Goal: Task Accomplishment & Management: Manage account settings

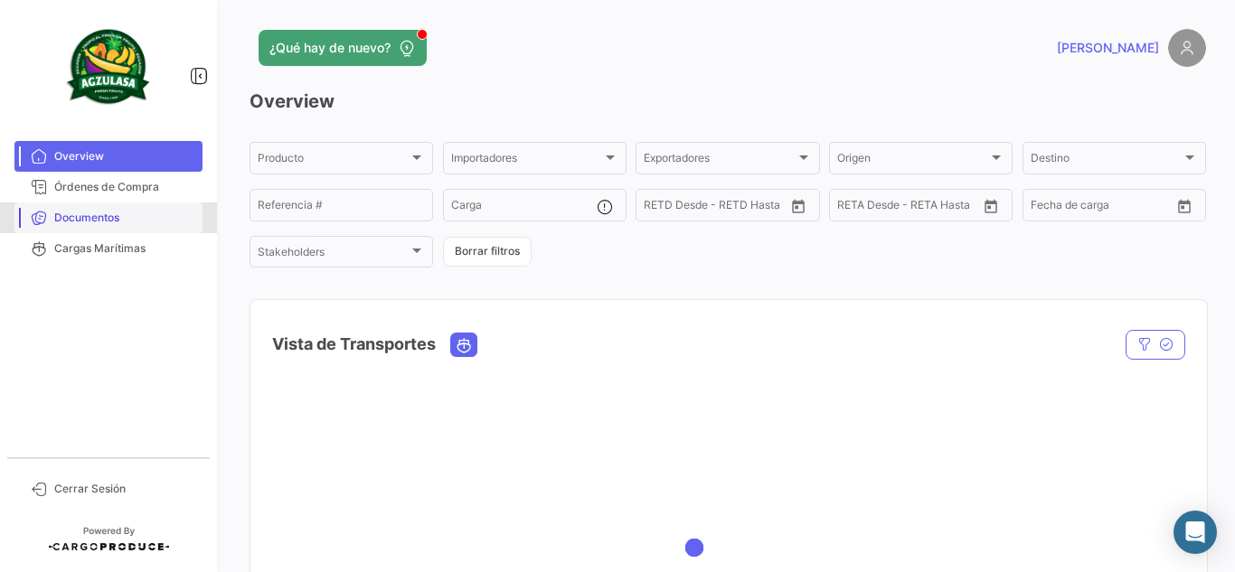
click at [124, 227] on link "Documentos" at bounding box center [108, 218] width 188 height 31
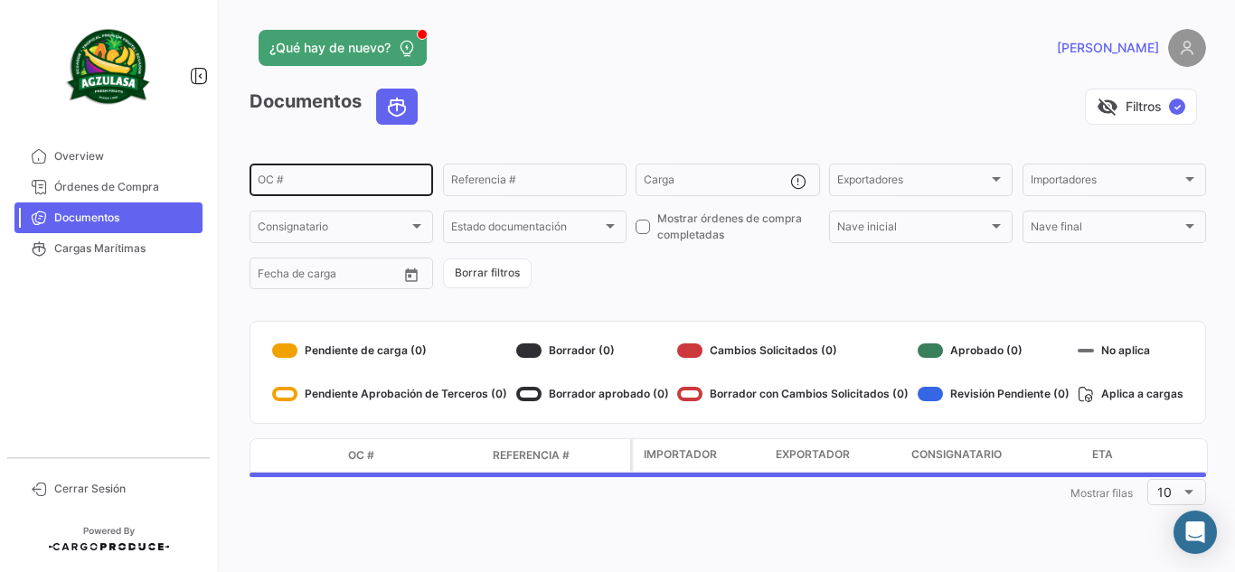
click at [352, 181] on input "OC #" at bounding box center [341, 182] width 167 height 13
paste input "GQL0410123"
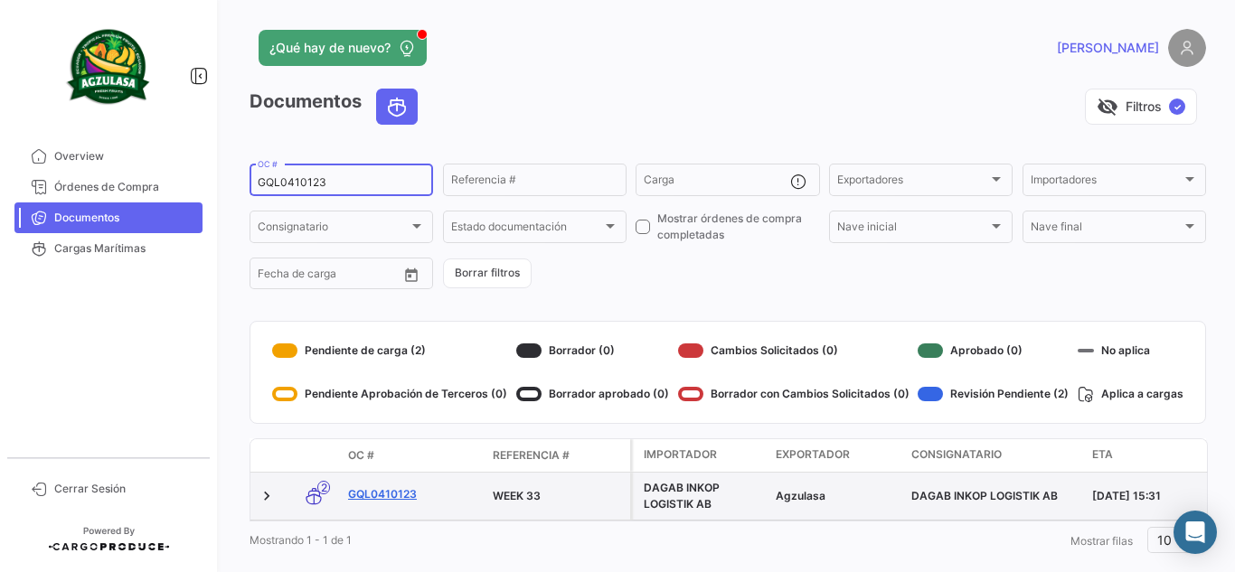
type input "GQL0410123"
click at [413, 499] on link "GQL0410123" at bounding box center [413, 495] width 130 height 16
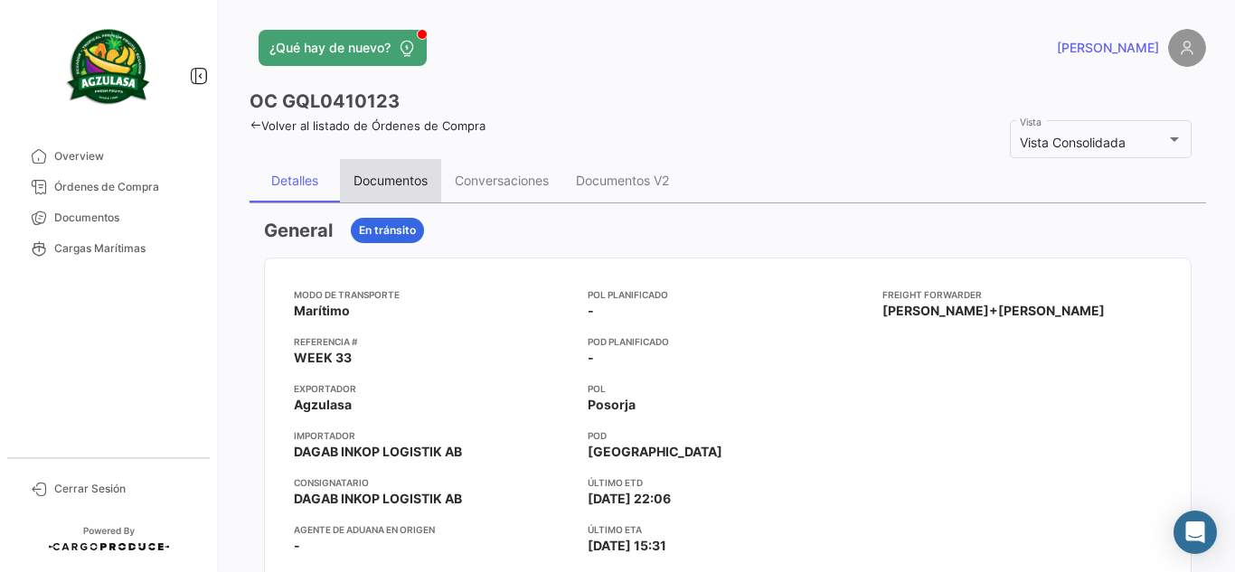
click at [392, 168] on div "Documentos" at bounding box center [390, 180] width 101 height 43
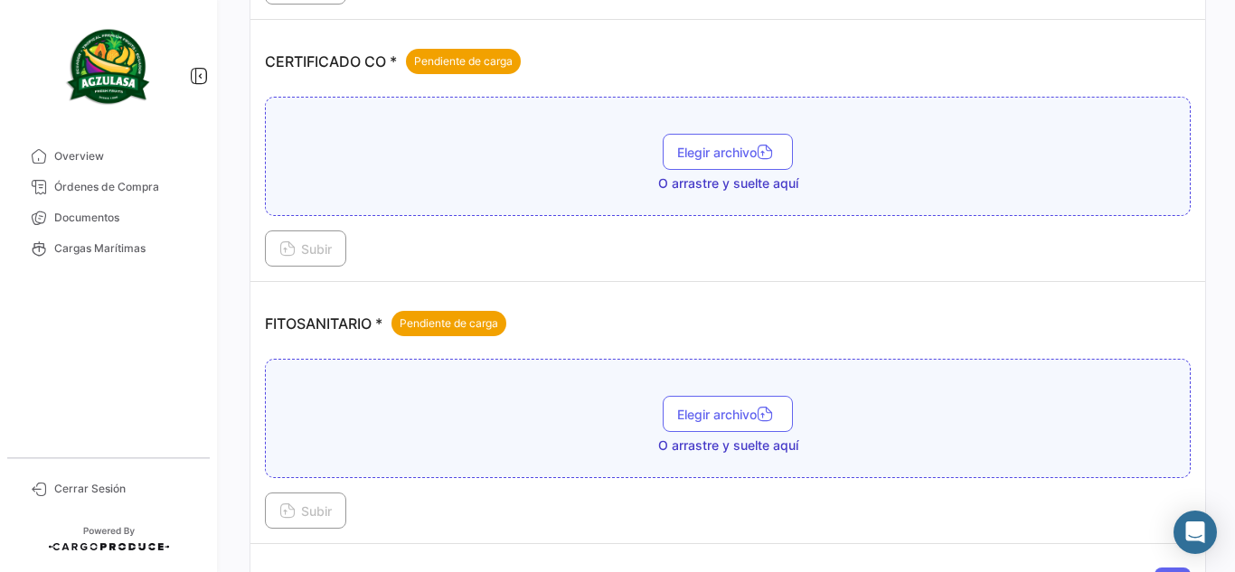
scroll to position [723, 0]
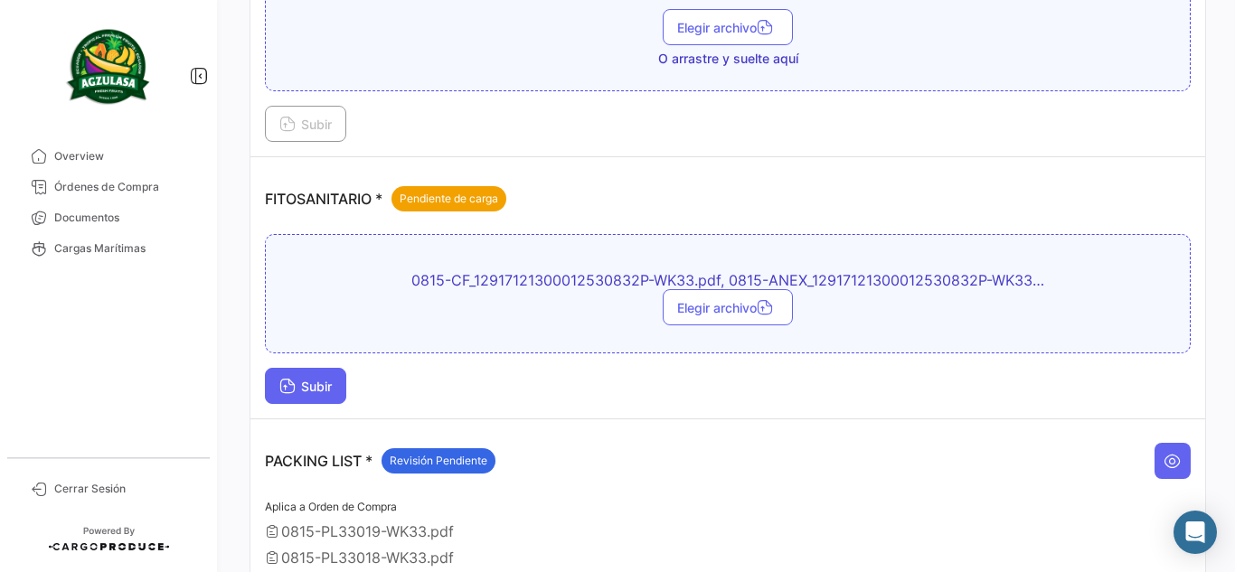
click at [331, 385] on span "Subir" at bounding box center [305, 386] width 52 height 15
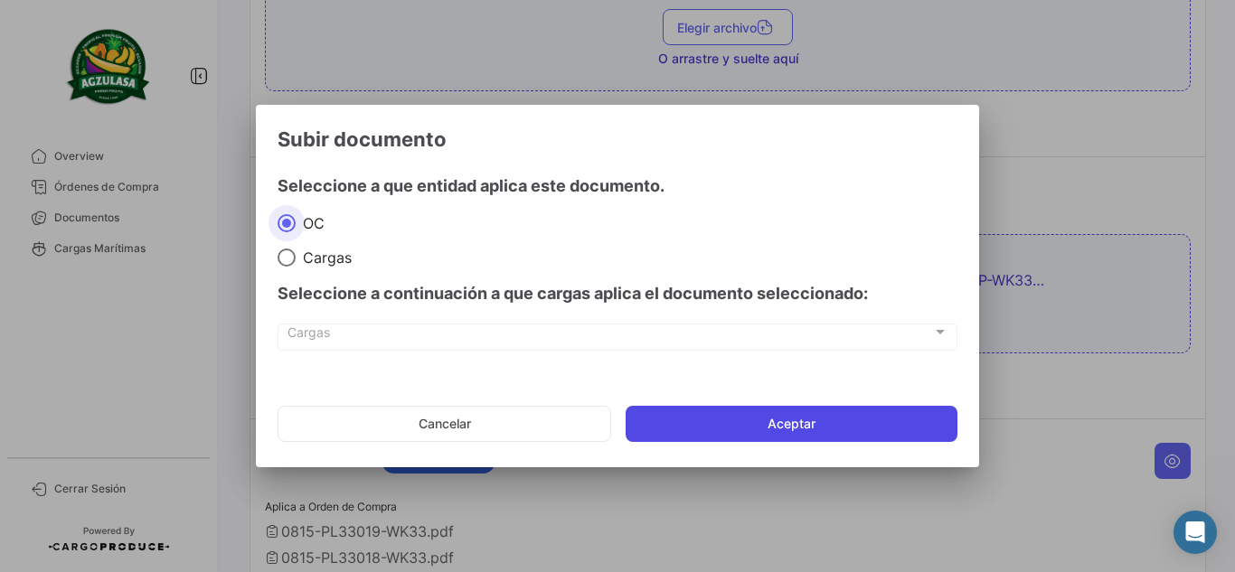
click at [791, 431] on button "Aceptar" at bounding box center [792, 424] width 332 height 36
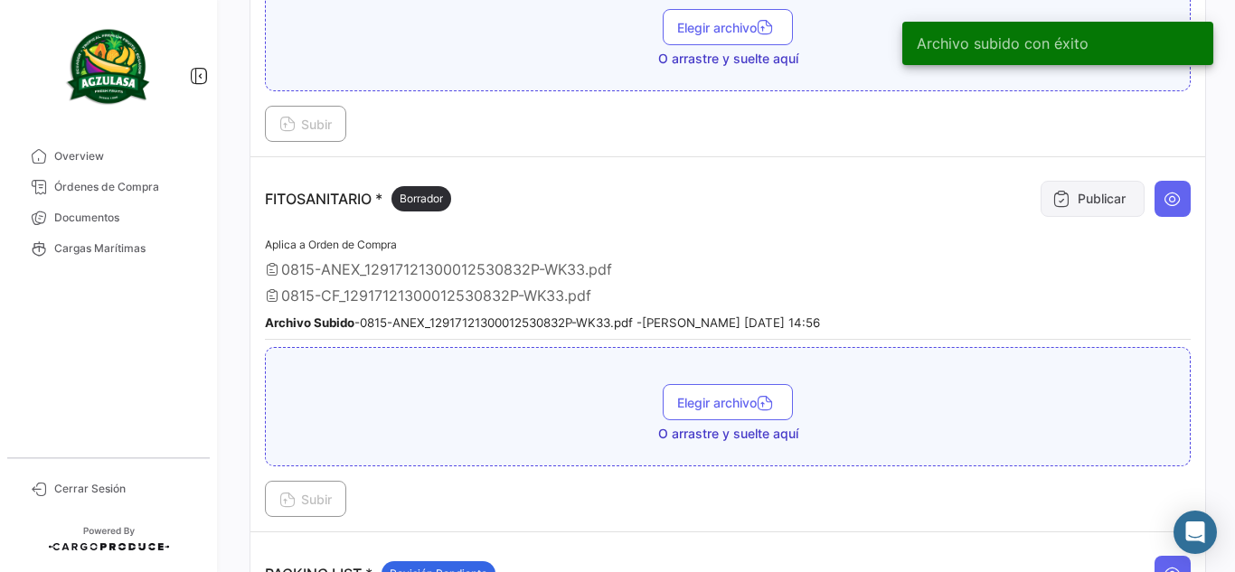
click at [1052, 214] on button "Publicar" at bounding box center [1093, 199] width 104 height 36
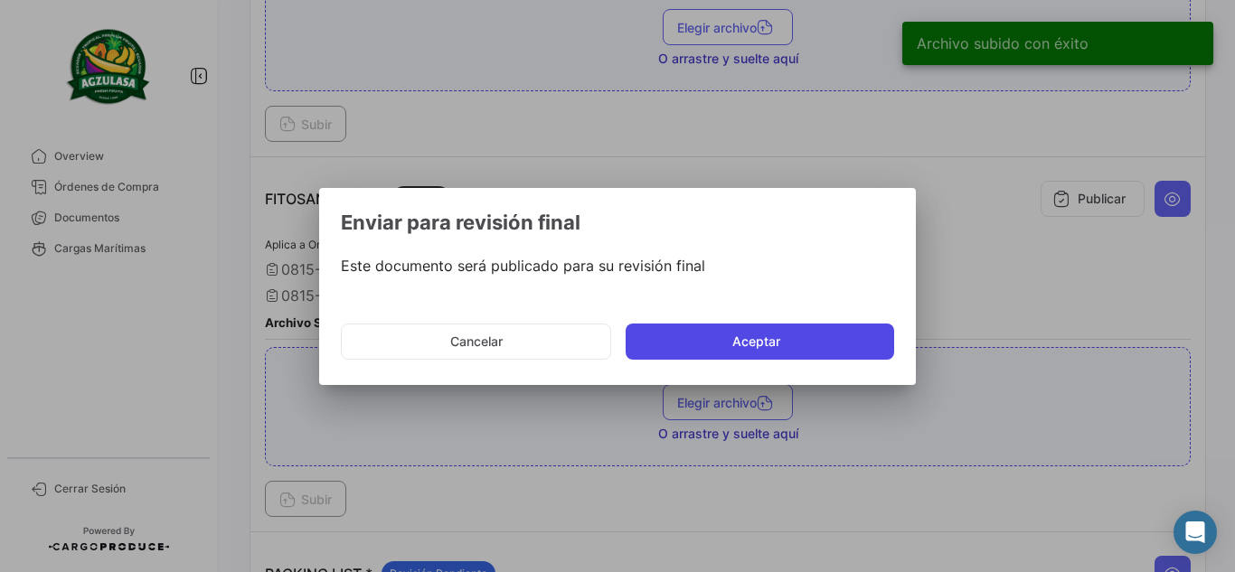
click at [844, 341] on button "Aceptar" at bounding box center [760, 342] width 269 height 36
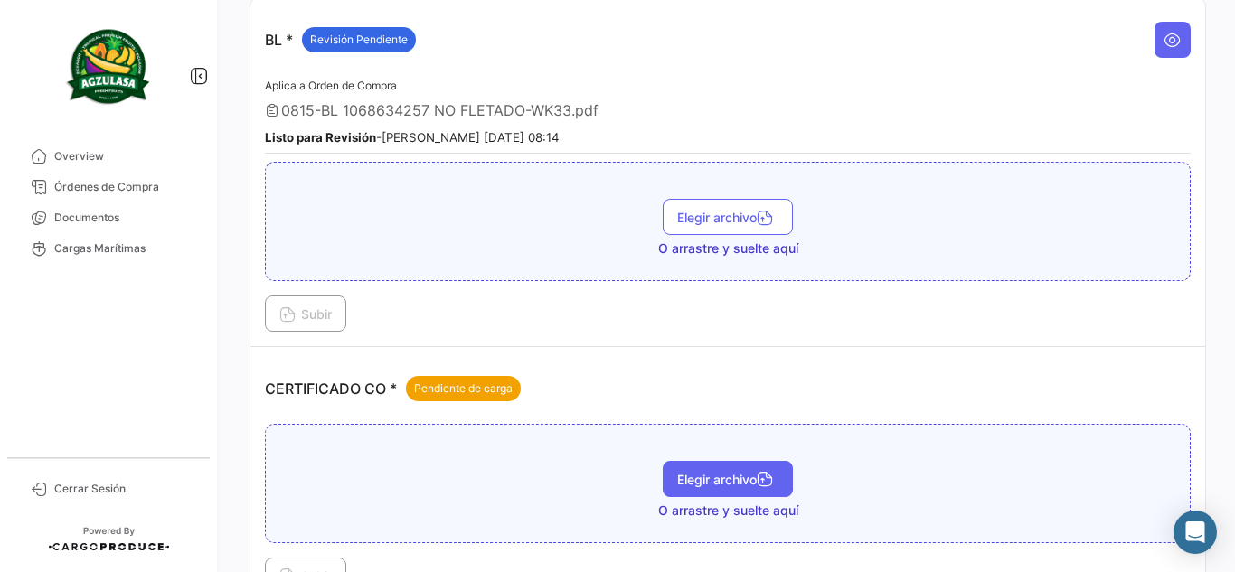
scroll to position [633, 0]
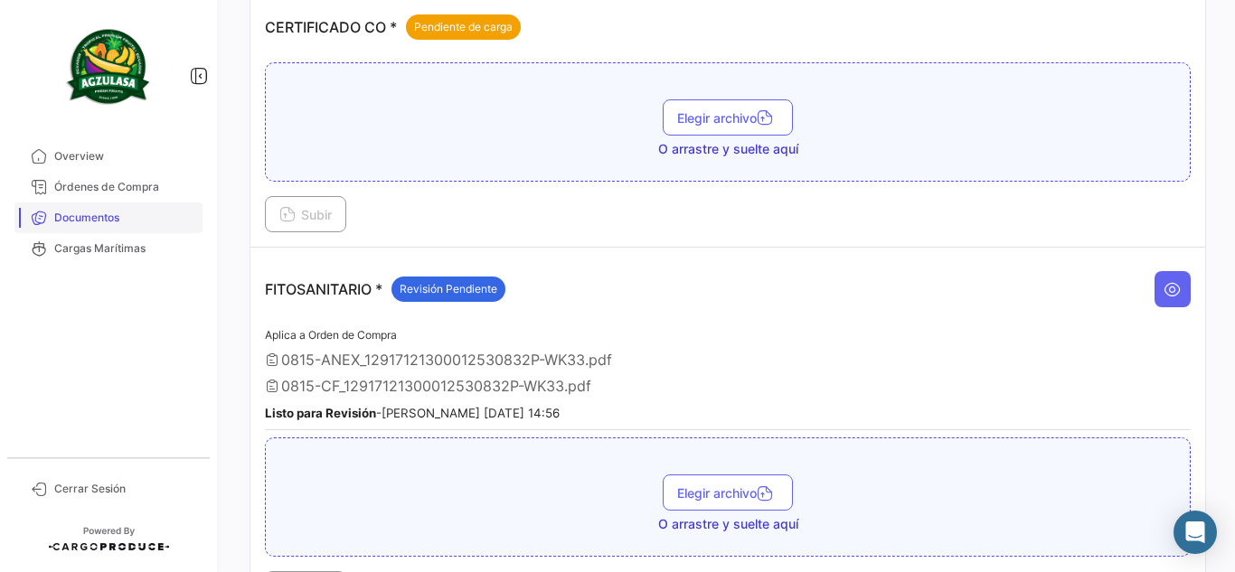
click at [93, 224] on span "Documentos" at bounding box center [124, 218] width 141 height 16
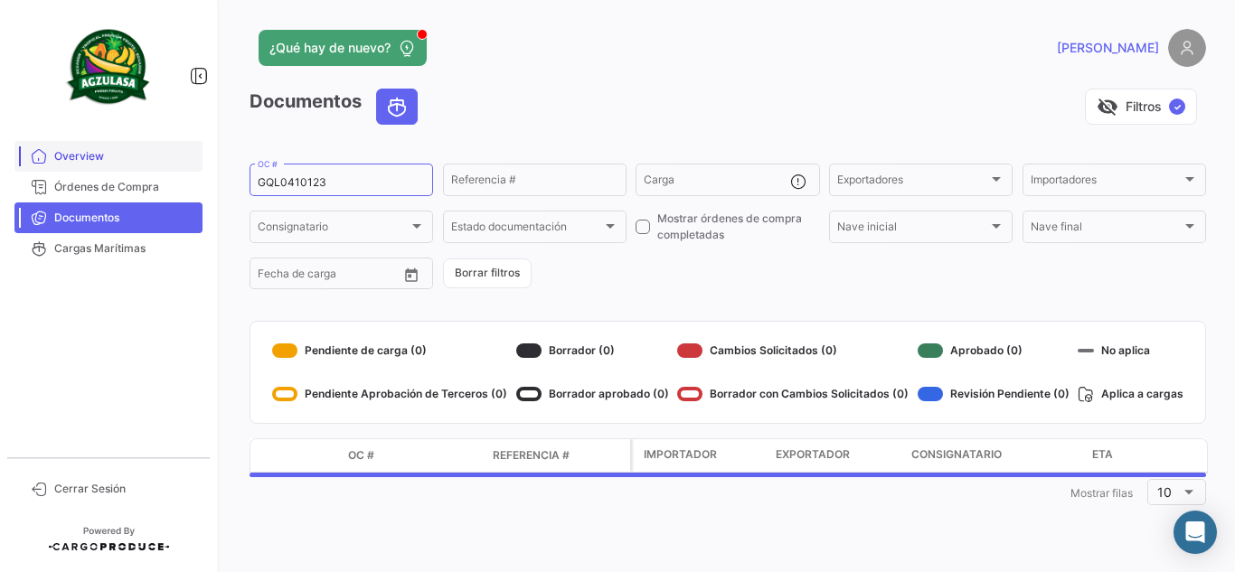
drag, startPoint x: 307, startPoint y: 181, endPoint x: 194, endPoint y: 164, distance: 114.3
click at [198, 164] on mat-sidenav-container "Overview Órdenes de Compra Documentos Cargas Marítimas Cerrar Sesión ¿Qué hay d…" at bounding box center [617, 286] width 1235 height 572
click at [314, 167] on div "GQL0410123 OC #" at bounding box center [341, 178] width 167 height 35
drag, startPoint x: 336, startPoint y: 177, endPoint x: 144, endPoint y: 147, distance: 194.9
click at [146, 149] on mat-sidenav-container "Overview Órdenes de Compra Documentos Cargas Marítimas Cerrar Sesión ¿Qué hay d…" at bounding box center [617, 286] width 1235 height 572
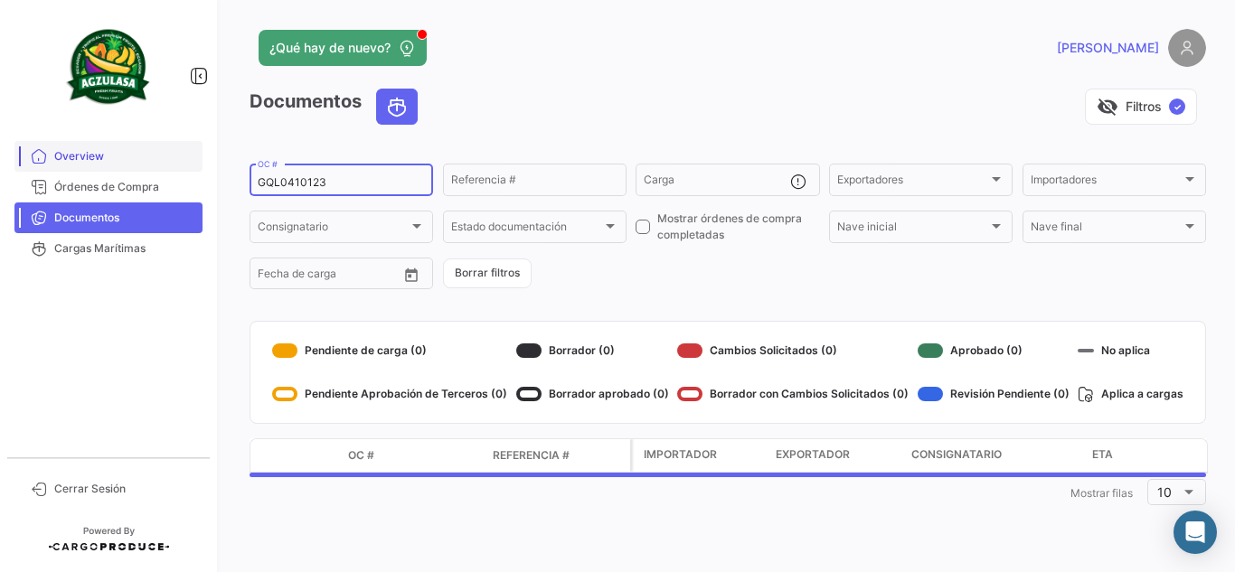
paste input "EBKG1384586"
type input "EBKG13845863"
click at [713, 128] on div "Documentos visibility_off Filtros ✓" at bounding box center [728, 114] width 957 height 51
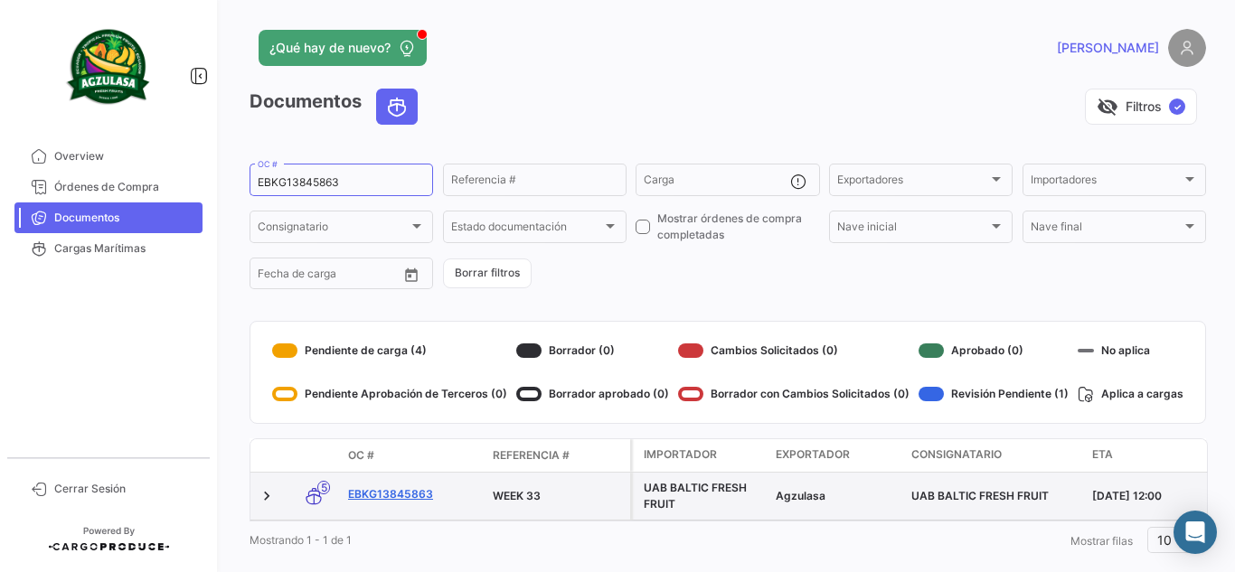
click at [399, 493] on link "EBKG13845863" at bounding box center [413, 495] width 130 height 16
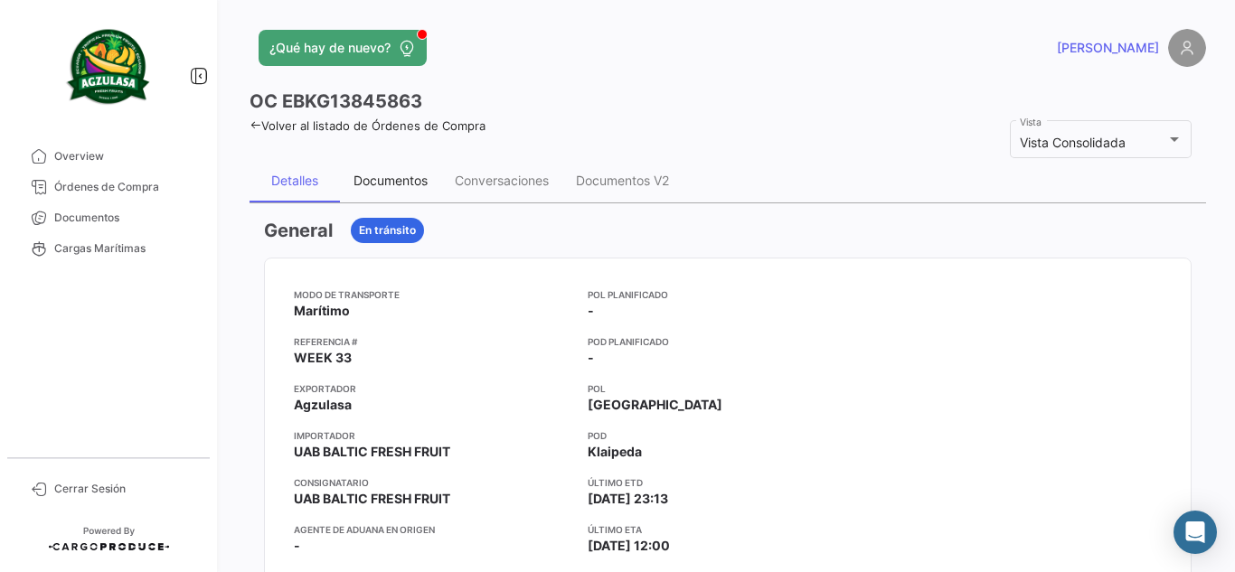
click at [420, 184] on div "Documentos" at bounding box center [391, 180] width 74 height 15
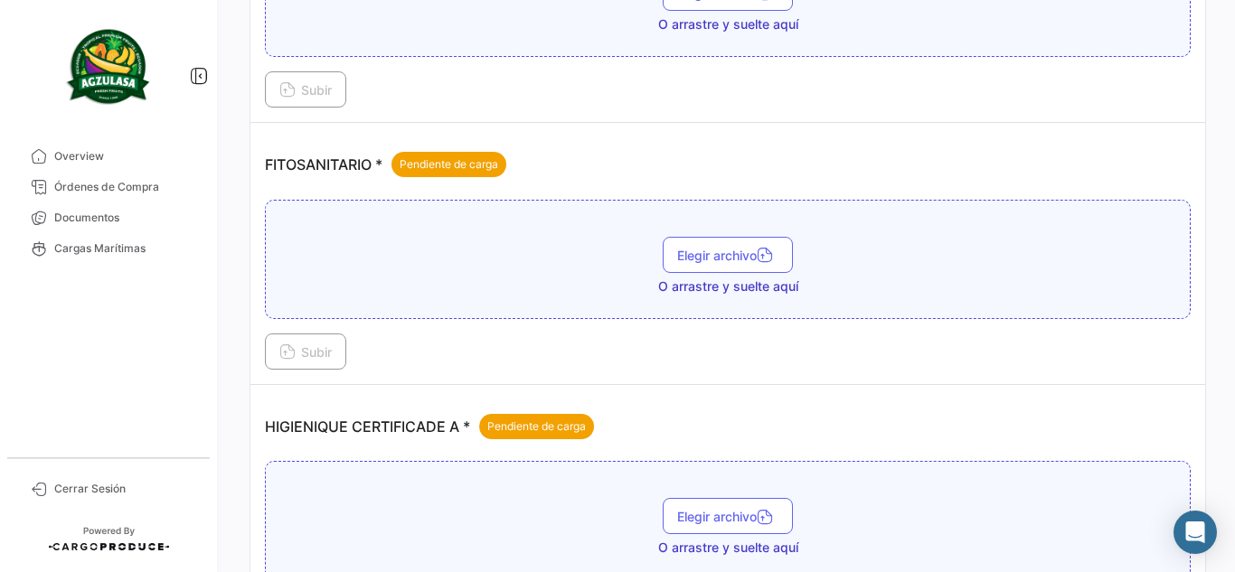
scroll to position [633, 0]
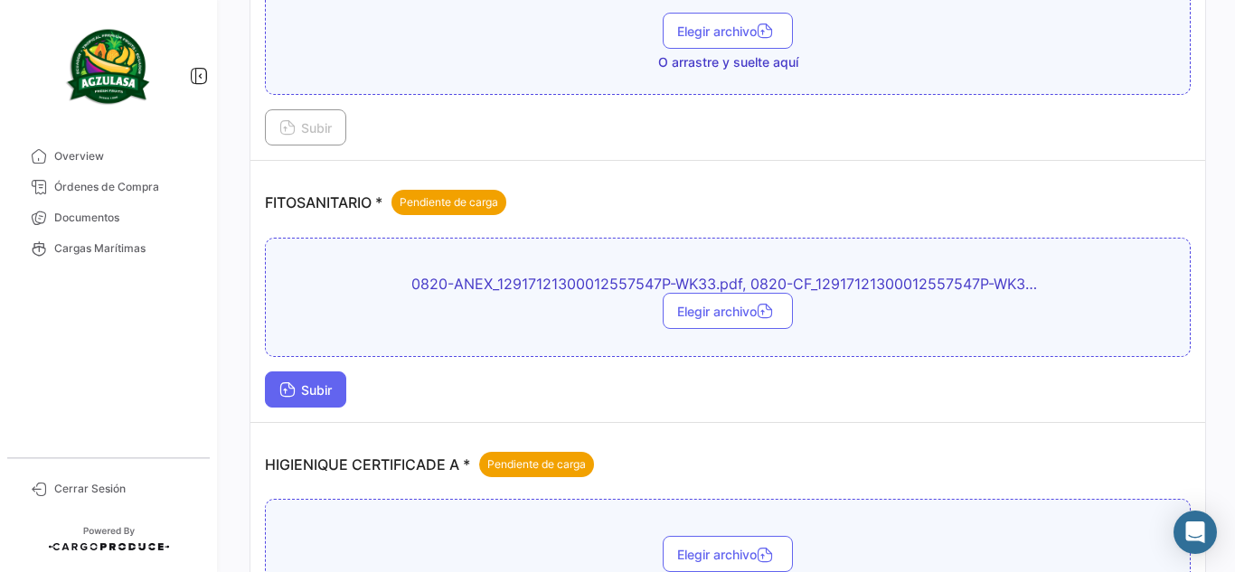
click at [314, 405] on button "Subir" at bounding box center [305, 390] width 81 height 36
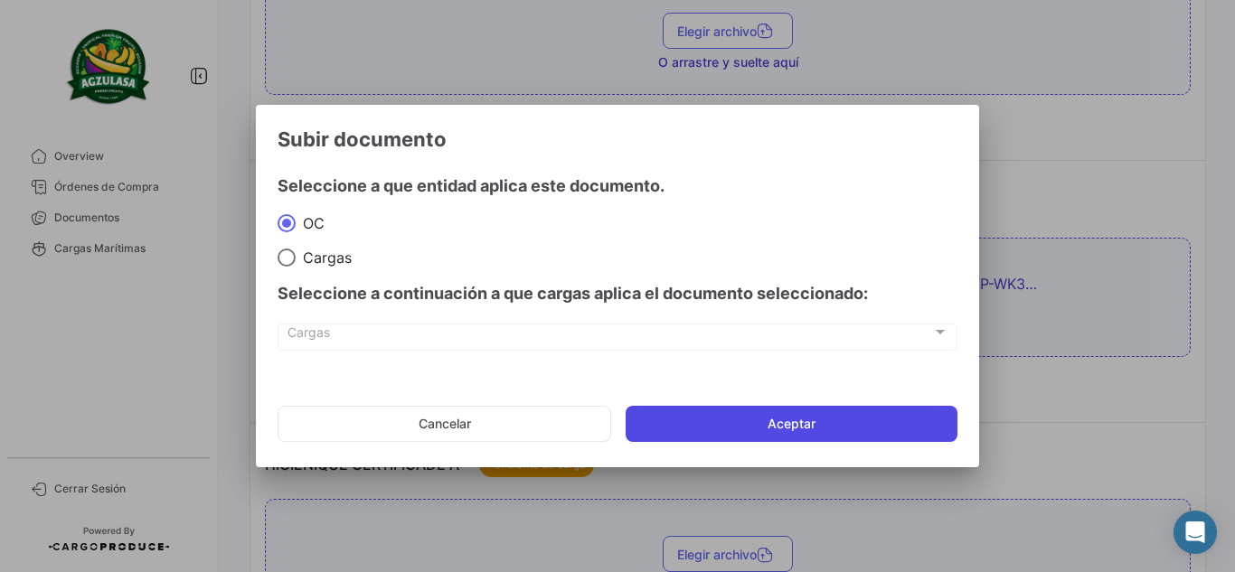
click at [759, 420] on button "Aceptar" at bounding box center [792, 424] width 332 height 36
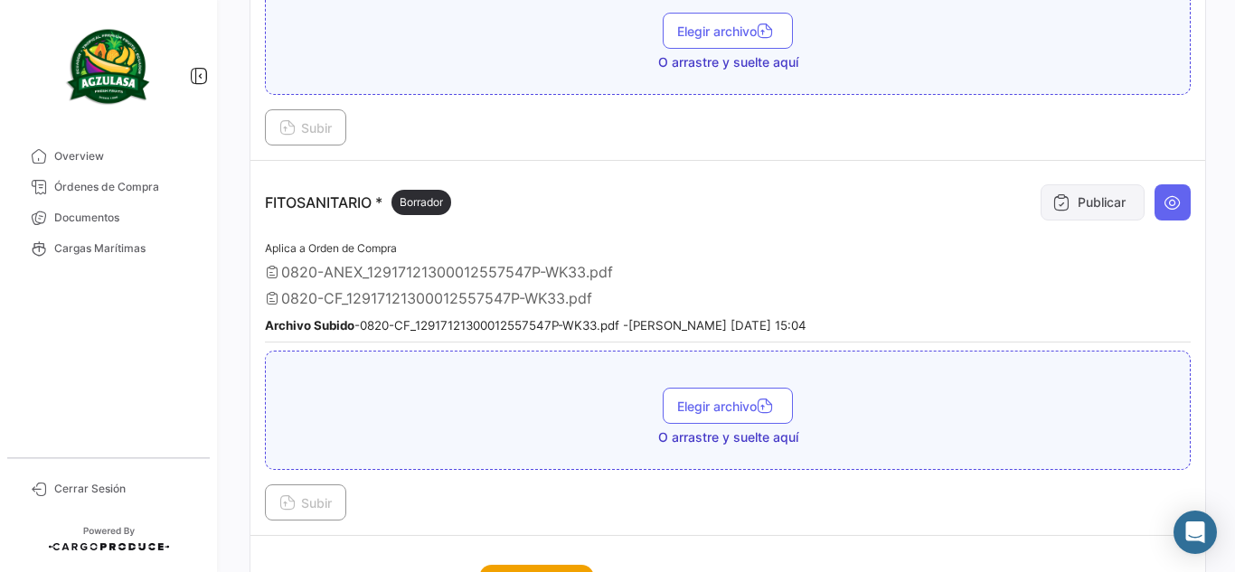
click at [1108, 200] on button "Publicar" at bounding box center [1093, 202] width 104 height 36
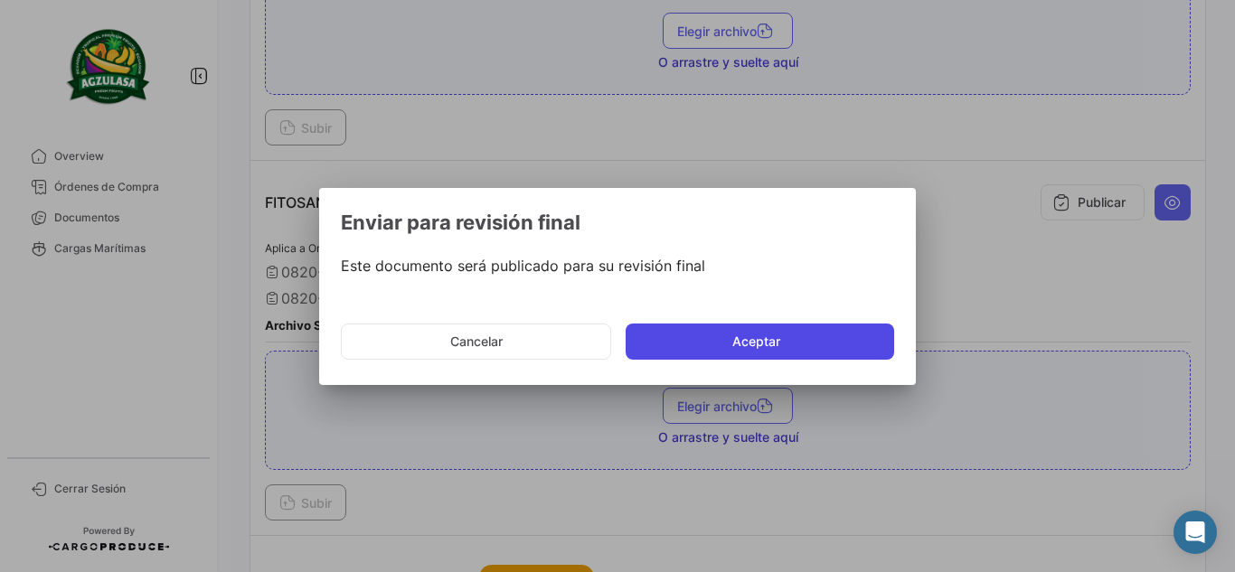
click at [670, 335] on button "Aceptar" at bounding box center [760, 342] width 269 height 36
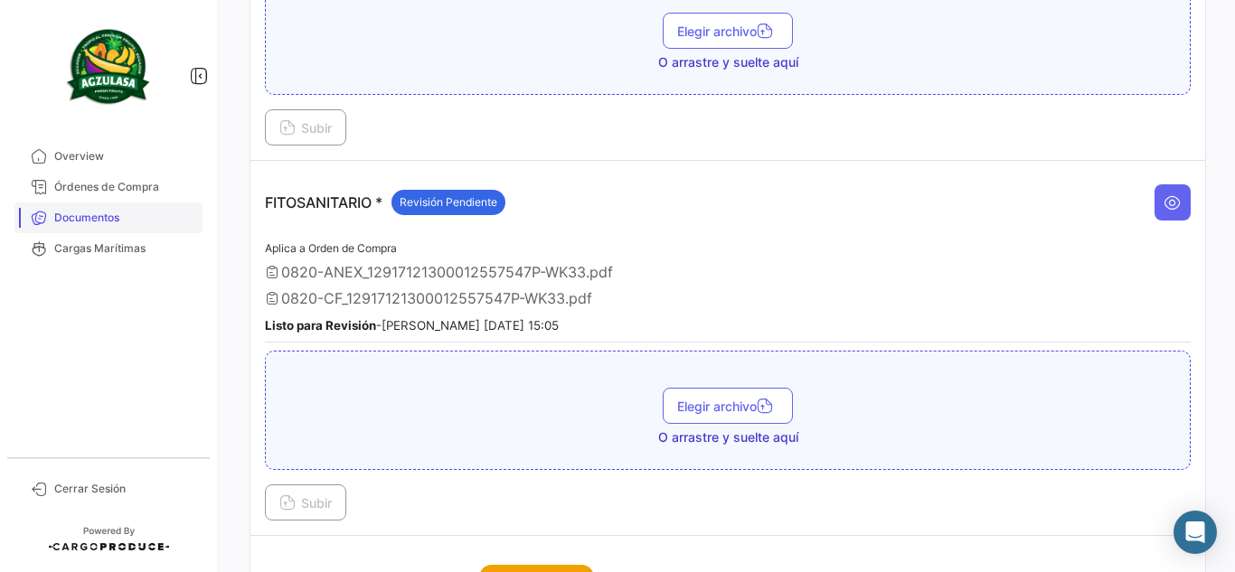
click at [167, 231] on link "Documentos" at bounding box center [108, 218] width 188 height 31
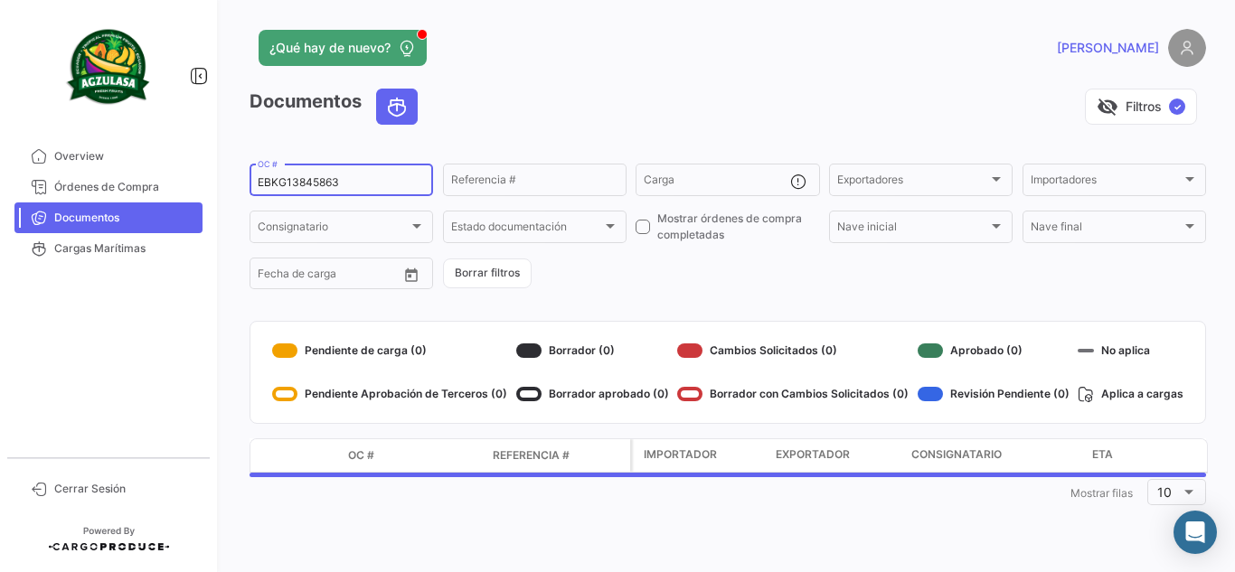
drag, startPoint x: 348, startPoint y: 184, endPoint x: 5, endPoint y: 191, distance: 342.8
click at [0, 189] on mat-sidenav-container "Overview Órdenes de Compra Documentos Cargas Marítimas Cerrar Sesión ¿Qué hay d…" at bounding box center [617, 286] width 1235 height 572
paste input "GQL0408718"
type input "GQL0408718"
click at [682, 138] on div "Documentos visibility_off Filtros ✓" at bounding box center [728, 114] width 957 height 51
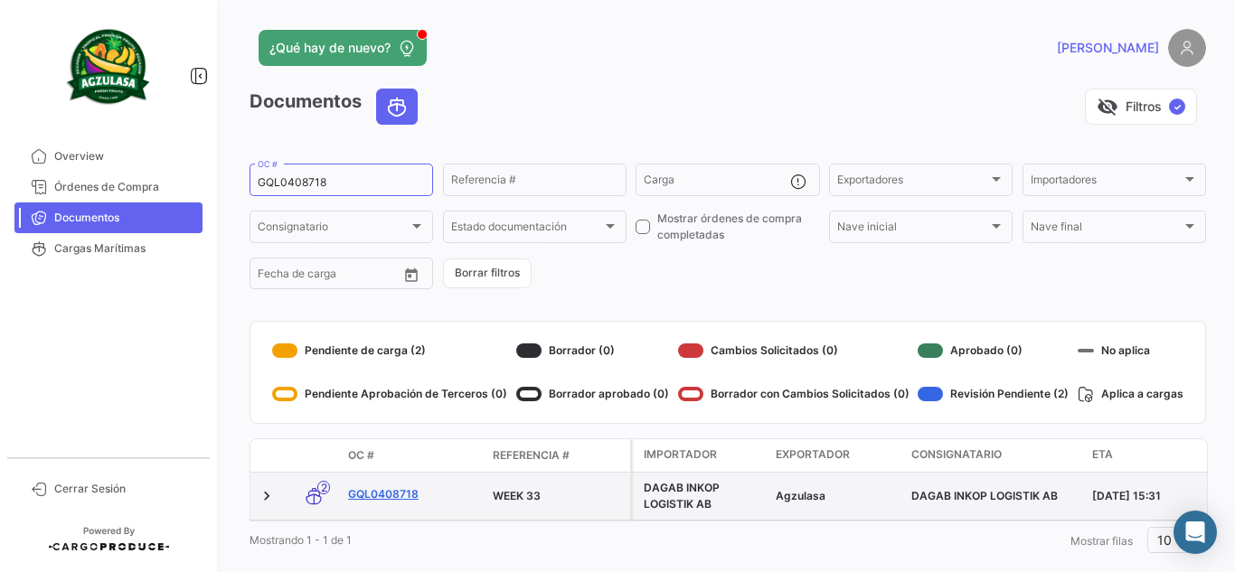
click at [400, 502] on link "GQL0408718" at bounding box center [413, 495] width 130 height 16
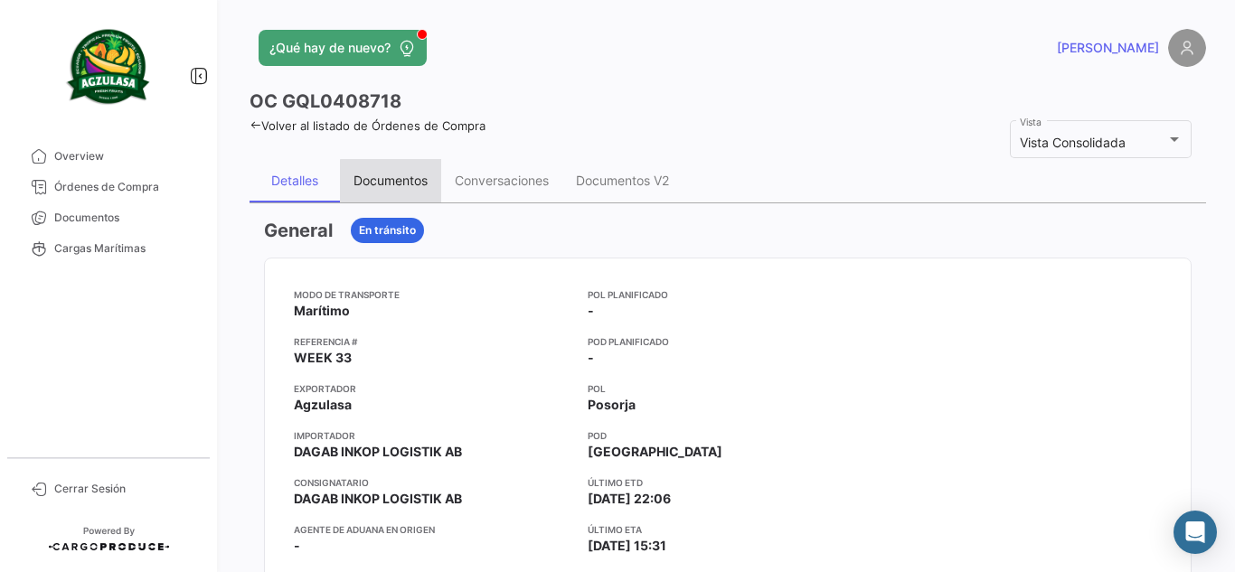
click at [420, 181] on div "Documentos" at bounding box center [391, 180] width 74 height 15
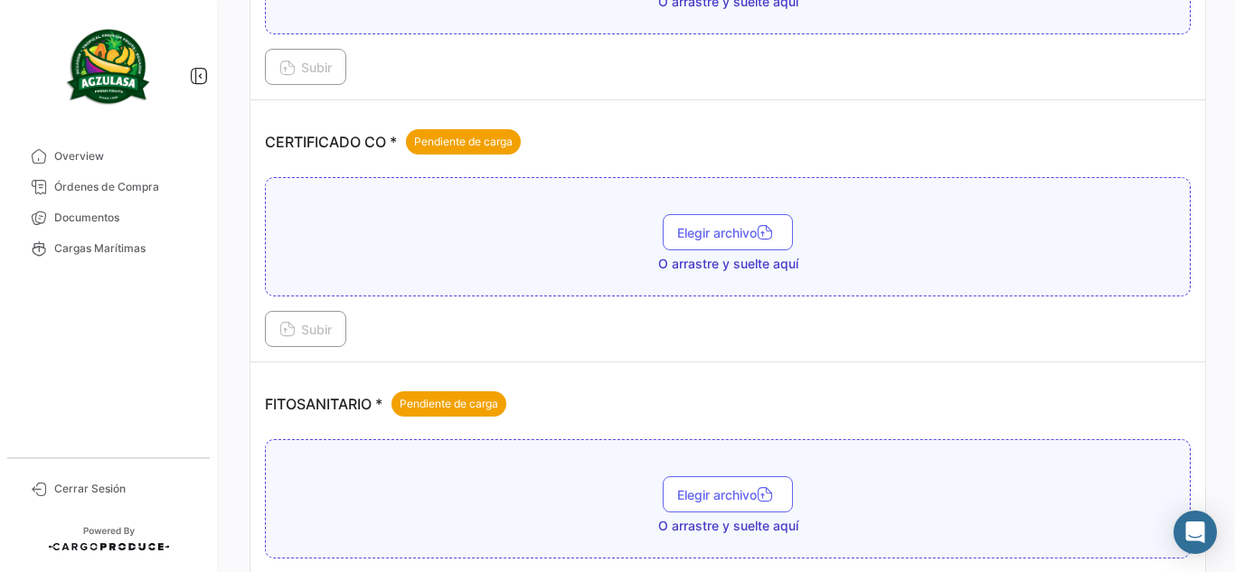
scroll to position [543, 0]
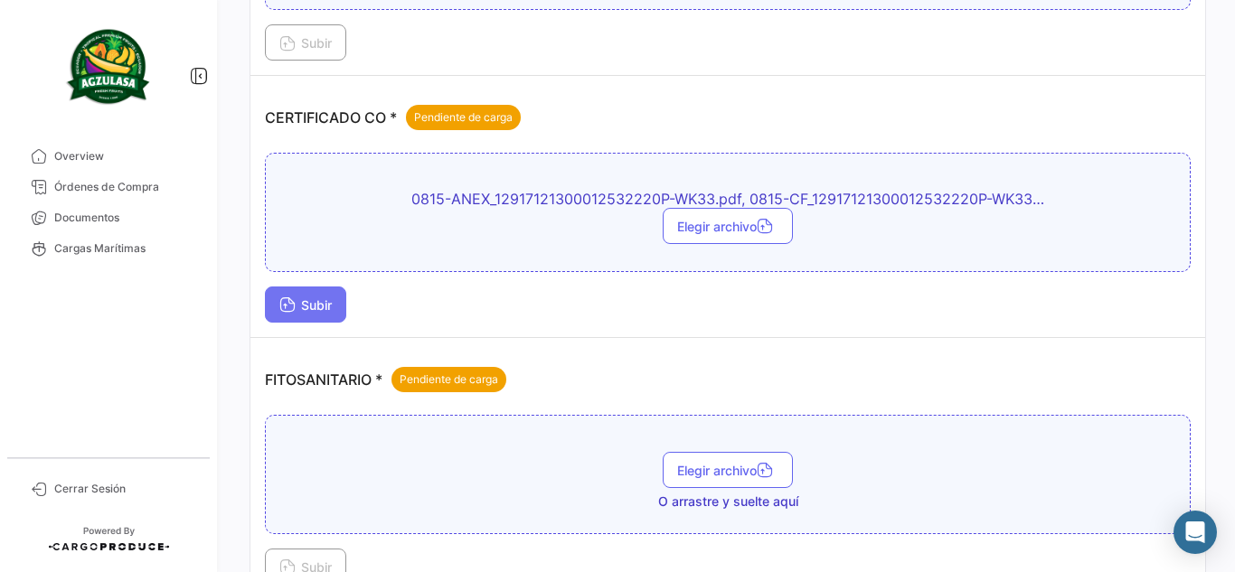
click at [321, 310] on span "Subir" at bounding box center [305, 305] width 52 height 15
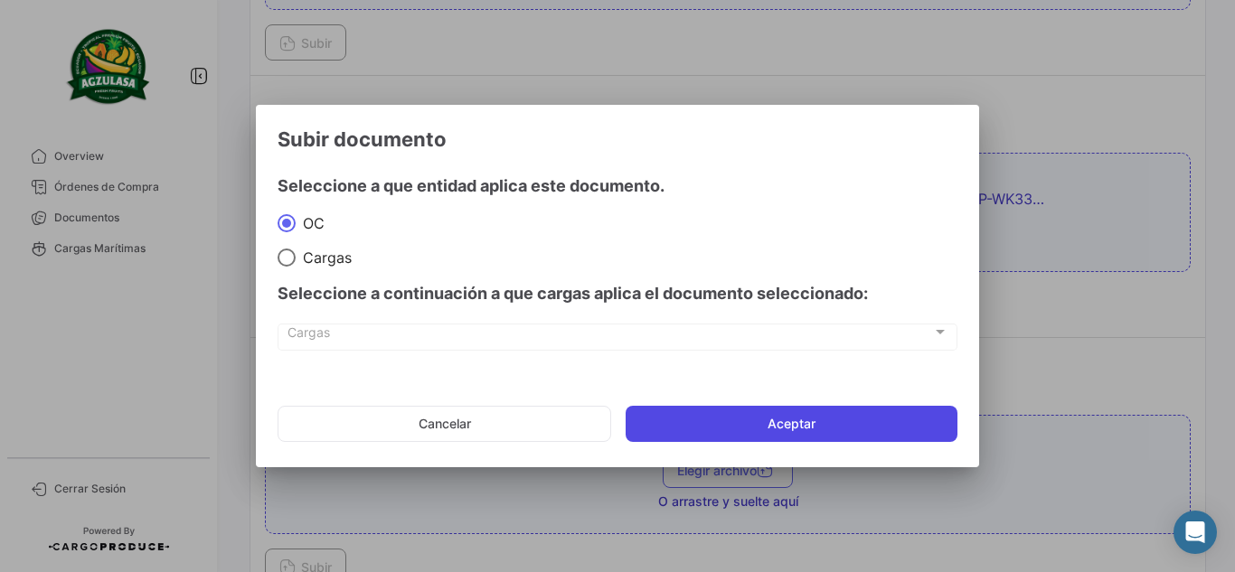
click at [774, 406] on button "Aceptar" at bounding box center [792, 424] width 332 height 36
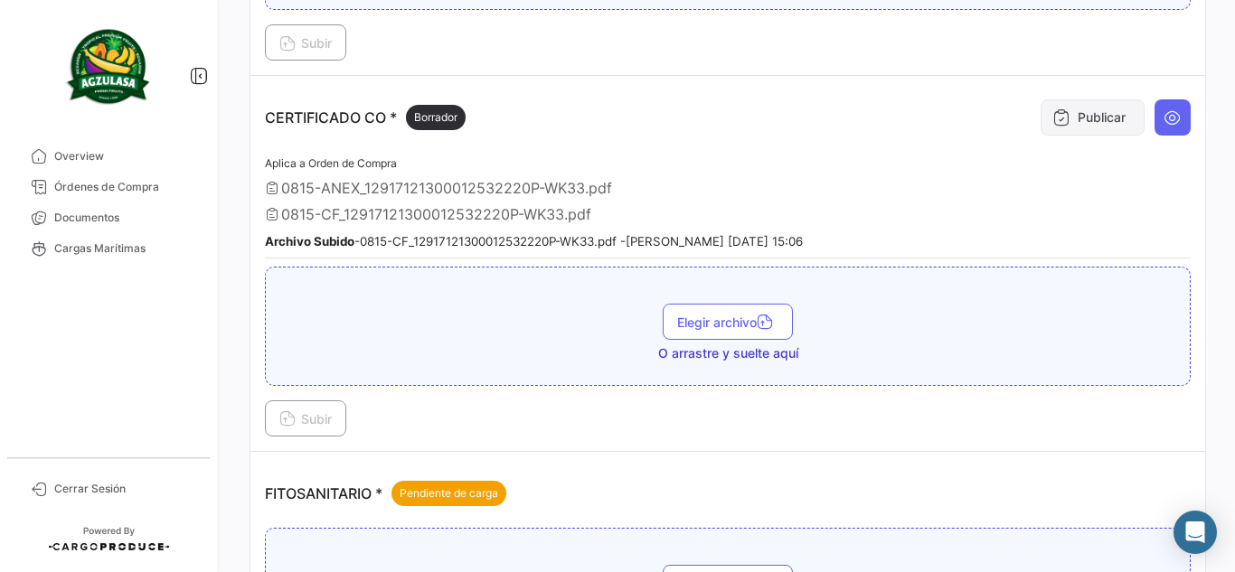
click at [1111, 106] on button "Publicar" at bounding box center [1093, 117] width 104 height 36
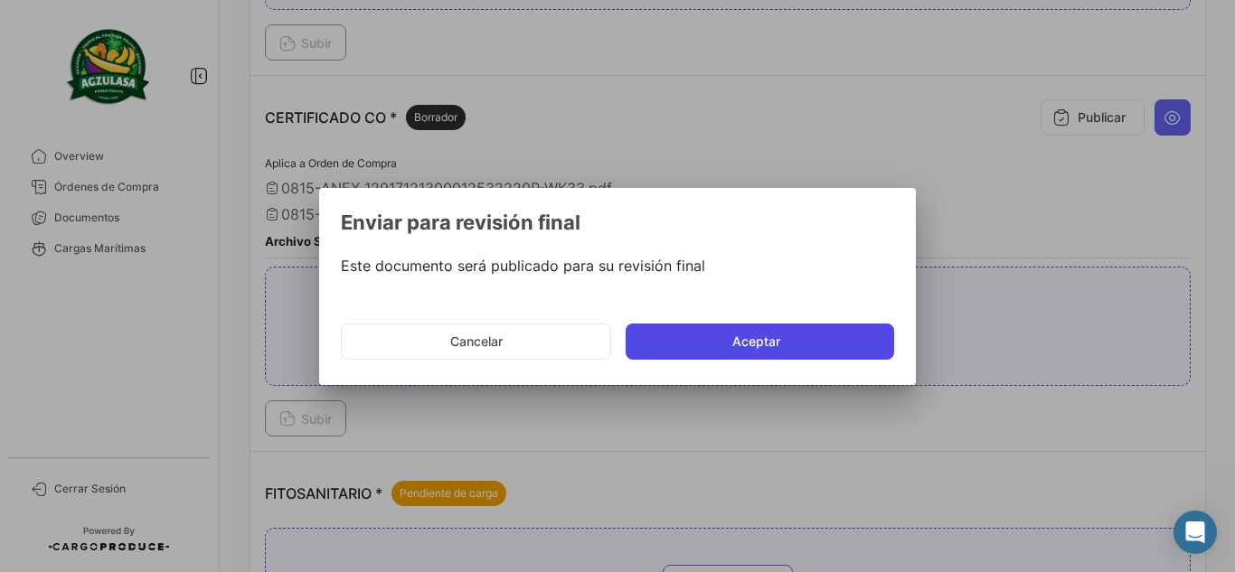
click at [732, 342] on button "Aceptar" at bounding box center [760, 342] width 269 height 36
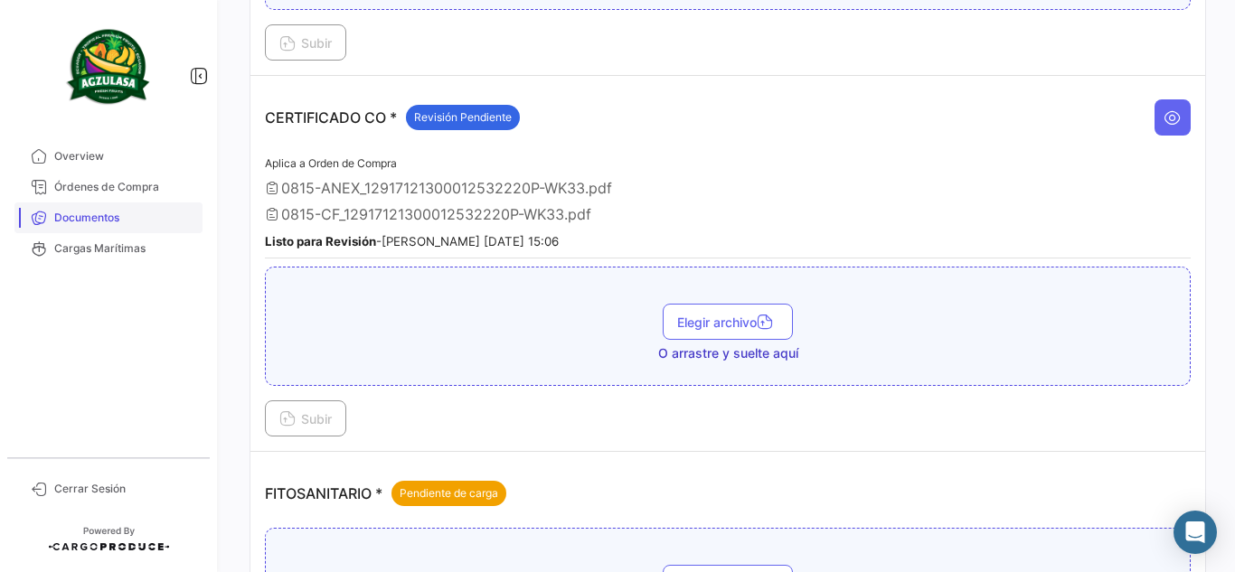
click at [126, 232] on link "Documentos" at bounding box center [108, 218] width 188 height 31
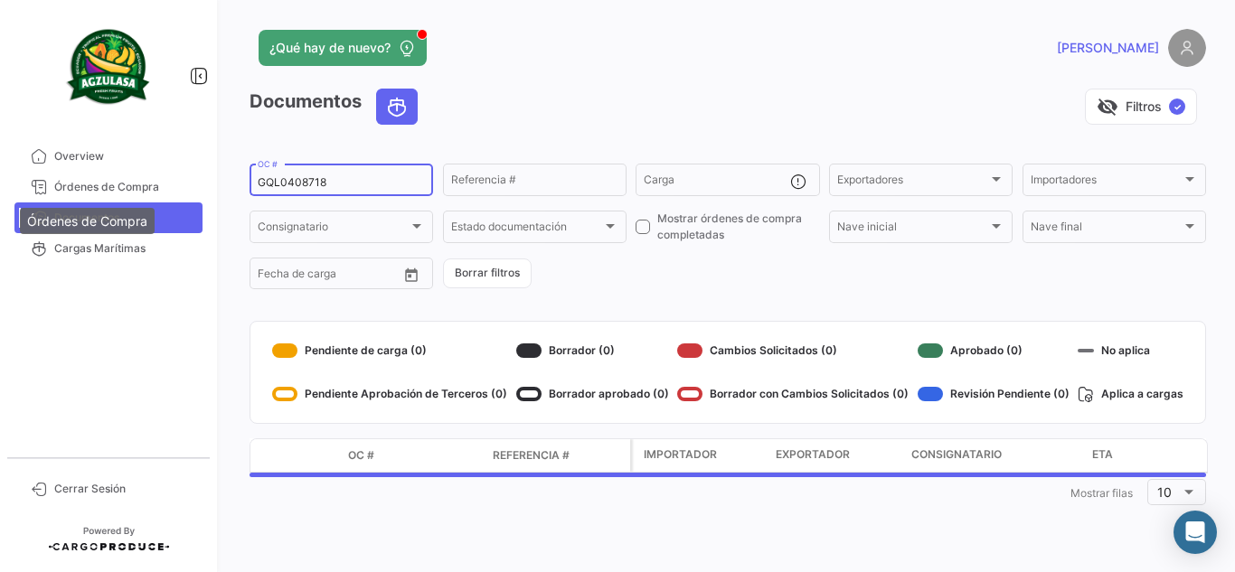
drag, startPoint x: 130, startPoint y: 195, endPoint x: 0, endPoint y: 187, distance: 130.5
click at [0, 185] on mat-sidenav-container "Overview Órdenes de Compra Documentos Cargas Marítimas Cerrar Sesión ¿Qué hay d…" at bounding box center [617, 286] width 1235 height 572
paste input "EBKG13845990"
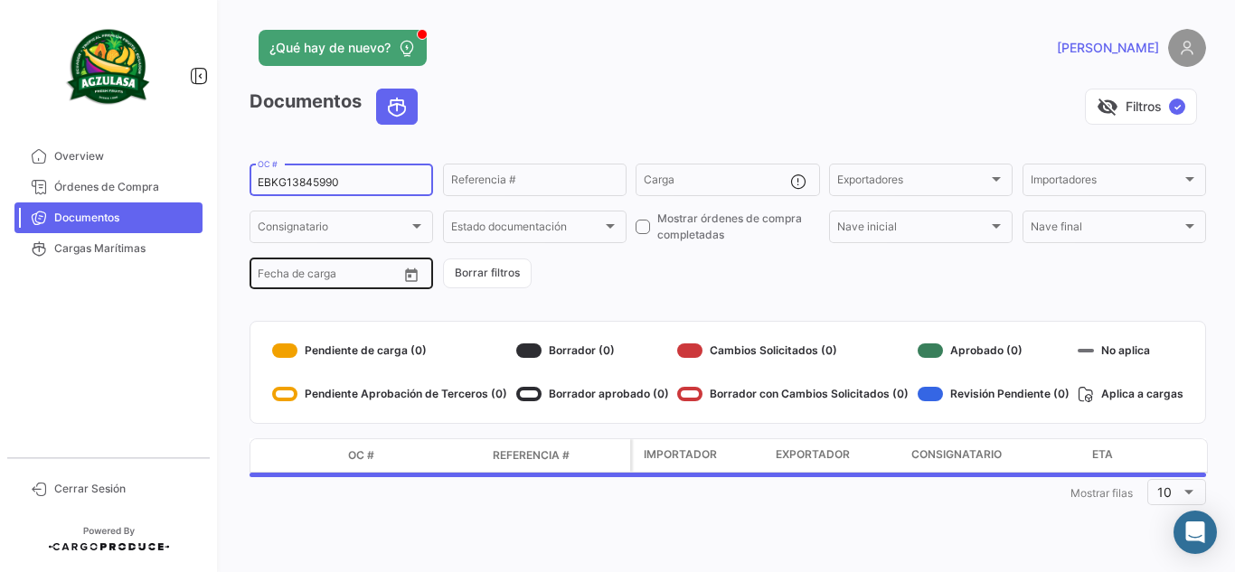
type input "EBKG13845990"
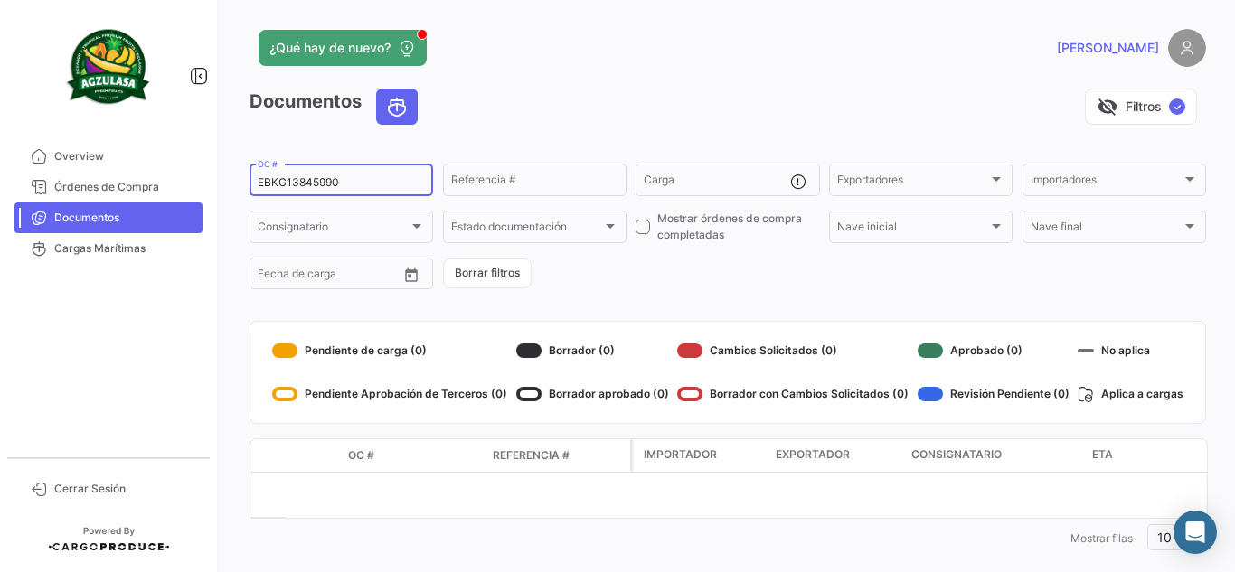
drag, startPoint x: 388, startPoint y: 183, endPoint x: 0, endPoint y: 187, distance: 388.0
click at [0, 187] on mat-sidenav-container "Overview Órdenes de Compra Documentos Cargas Marítimas Cerrar Sesión ¿Qué hay d…" at bounding box center [617, 286] width 1235 height 572
